Goal: Transaction & Acquisition: Purchase product/service

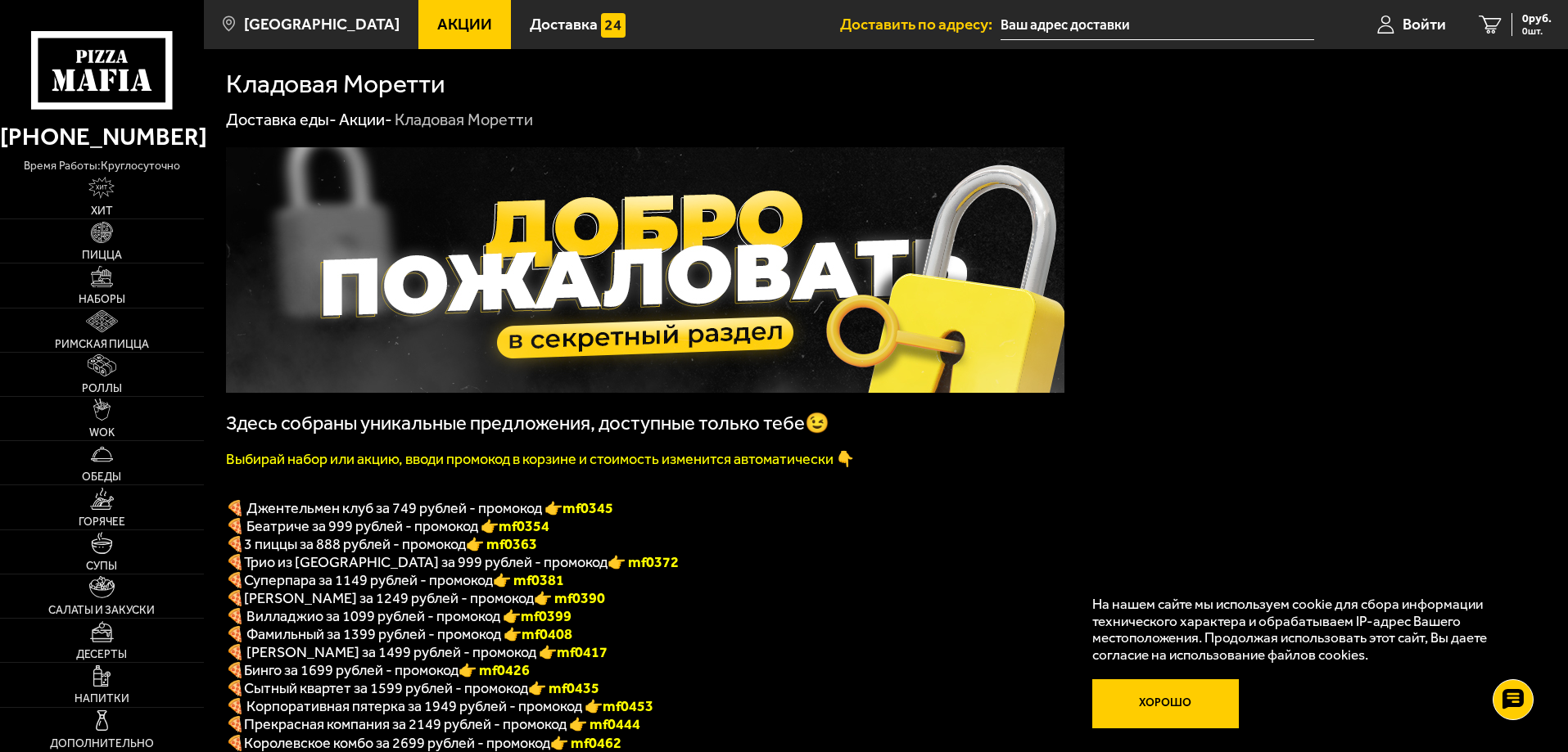
click at [1147, 700] on button "Хорошо" at bounding box center [1166, 704] width 147 height 49
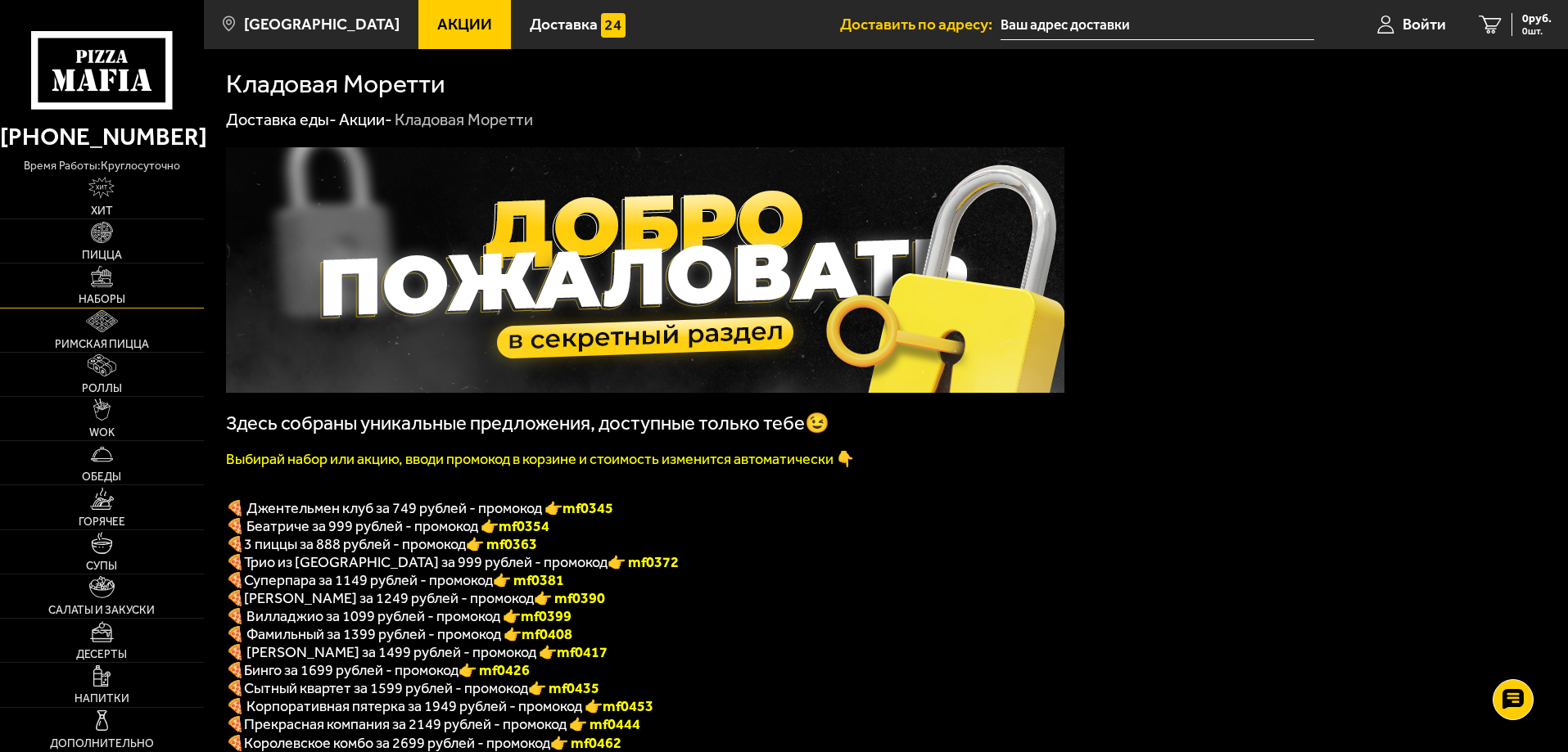
click at [98, 281] on img at bounding box center [102, 277] width 22 height 22
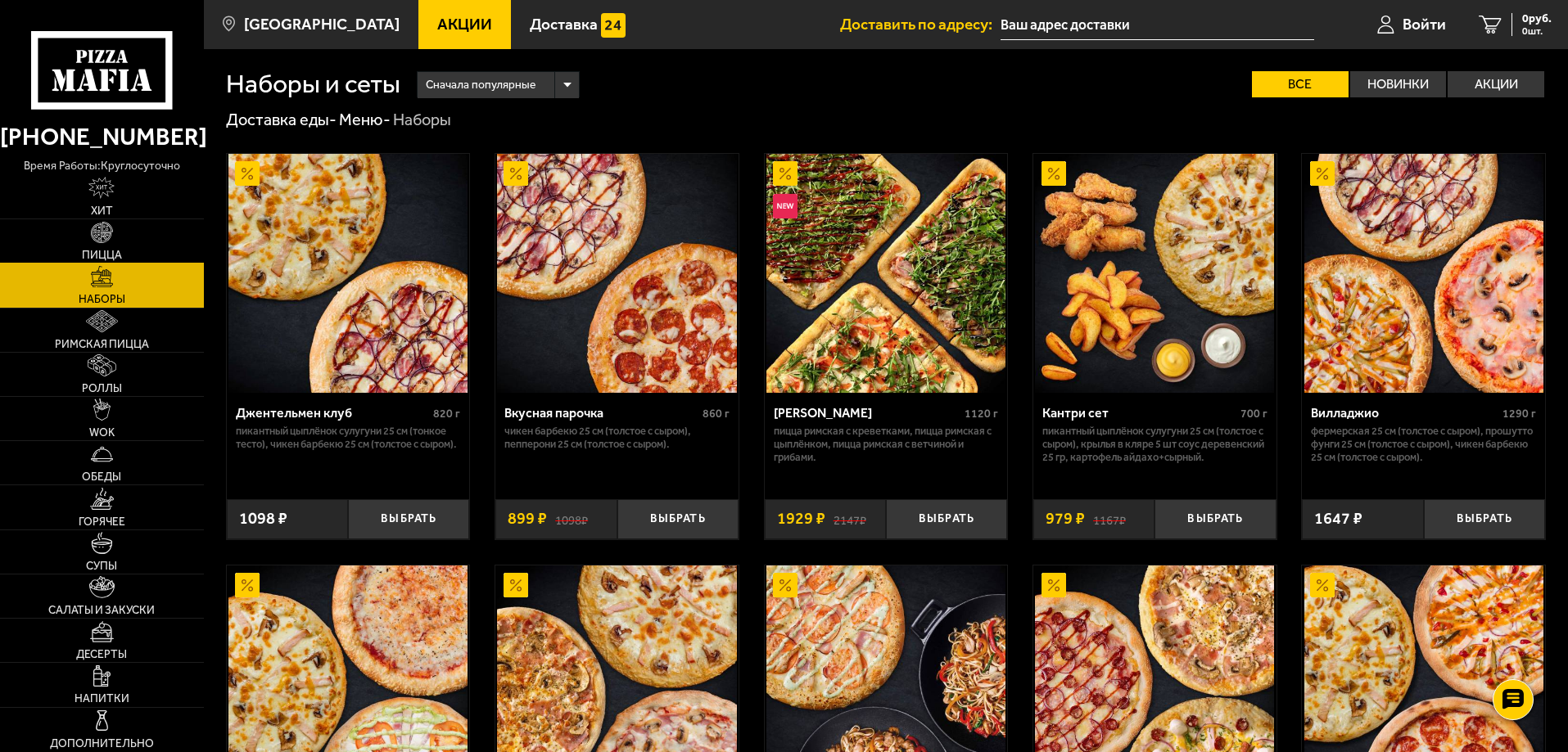
click at [104, 234] on img at bounding box center [102, 232] width 22 height 22
